Goal: Navigation & Orientation: Find specific page/section

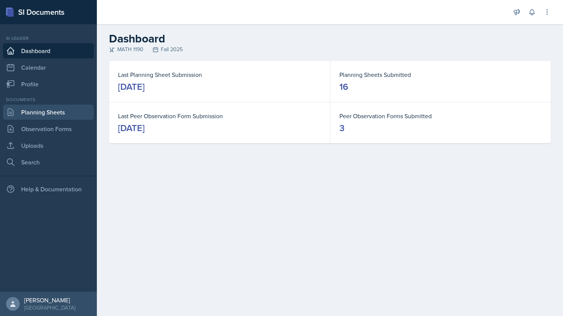
click at [30, 107] on link "Planning Sheets" at bounding box center [48, 111] width 91 height 15
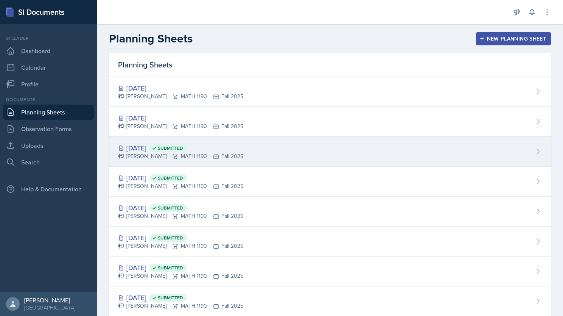
click at [238, 146] on div "[DATE] Submitted" at bounding box center [180, 148] width 125 height 10
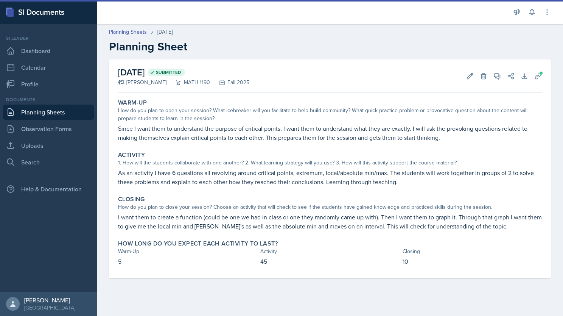
click at [46, 110] on link "Planning Sheets" at bounding box center [48, 111] width 91 height 15
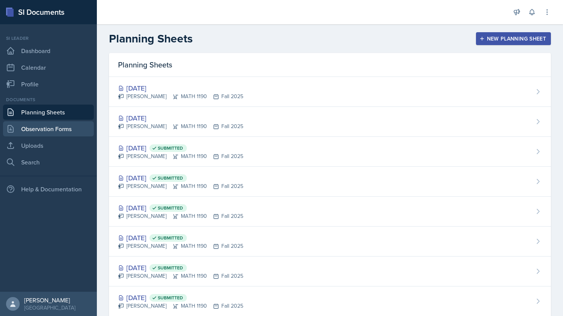
click at [52, 126] on link "Observation Forms" at bounding box center [48, 128] width 91 height 15
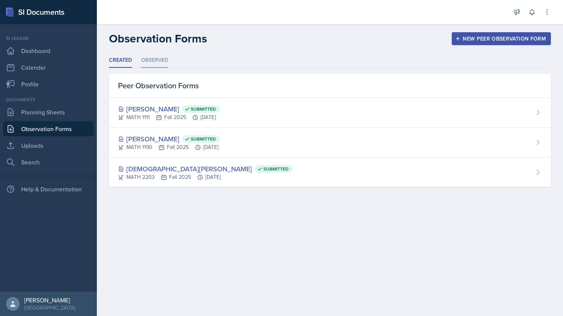
click at [147, 55] on li "Observed" at bounding box center [154, 60] width 27 height 15
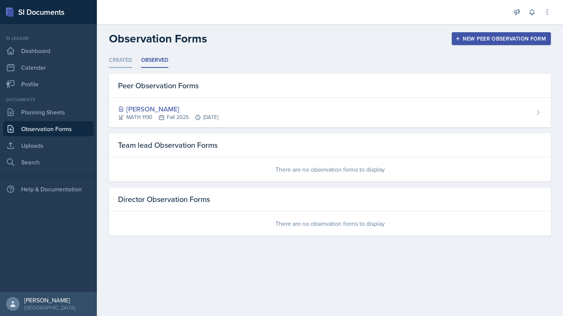
click at [126, 64] on li "Created" at bounding box center [120, 60] width 23 height 15
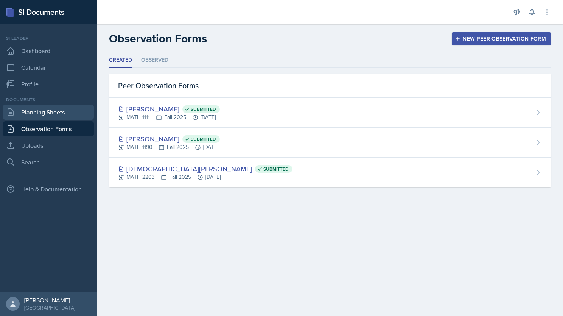
click at [61, 115] on link "Planning Sheets" at bounding box center [48, 111] width 91 height 15
